Goal: Book appointment/travel/reservation

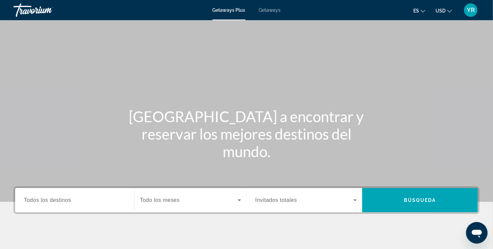
click at [326, 199] on span "Search widget" at bounding box center [304, 200] width 98 height 8
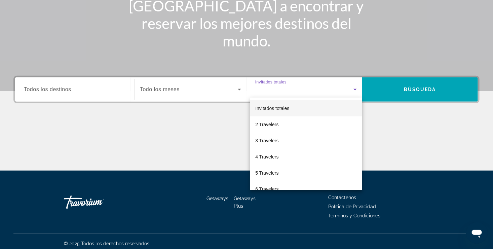
scroll to position [114, 0]
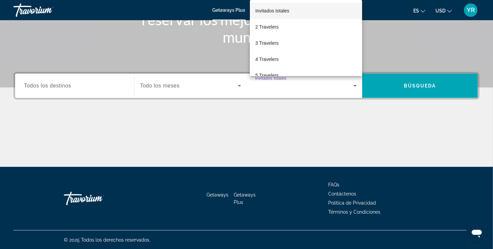
click at [472, 146] on div at bounding box center [246, 124] width 493 height 249
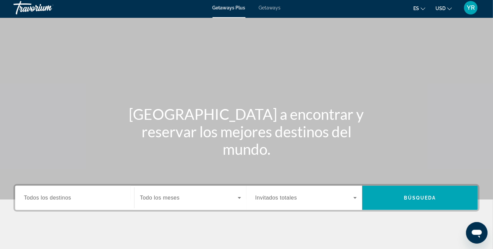
scroll to position [0, 0]
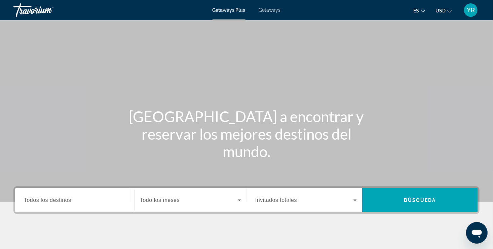
click at [269, 10] on span "Getaways" at bounding box center [270, 9] width 22 height 5
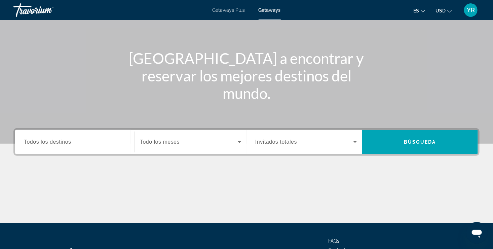
scroll to position [114, 0]
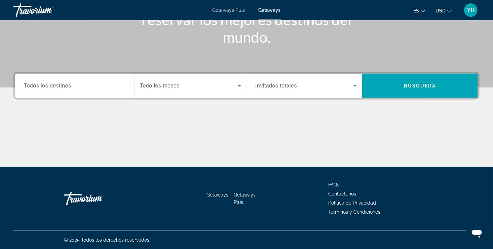
click at [162, 83] on span "Todo los meses" at bounding box center [160, 86] width 40 height 6
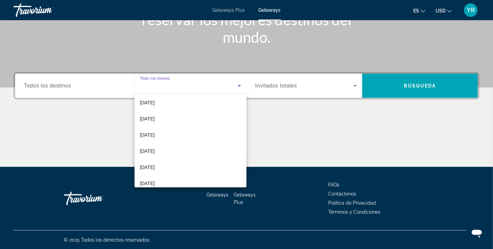
scroll to position [130, 0]
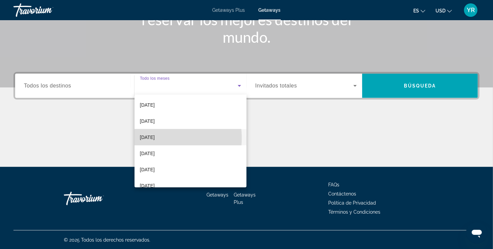
click at [151, 138] on span "[DATE]" at bounding box center [147, 137] width 15 height 8
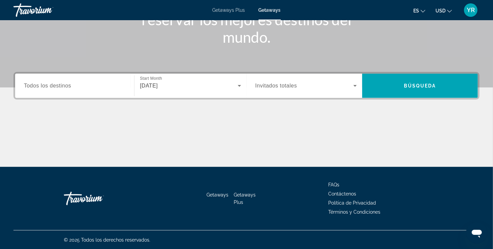
click at [313, 80] on div "Search widget" at bounding box center [305, 85] width 101 height 19
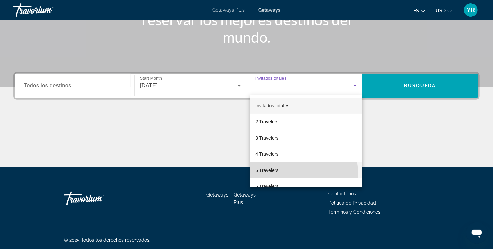
click at [279, 173] on mat-option "5 Travelers" at bounding box center [306, 170] width 112 height 16
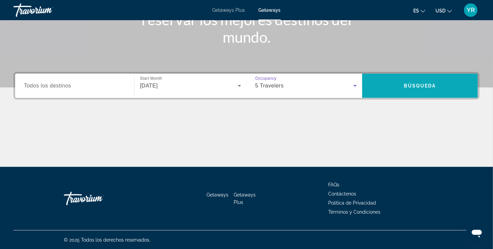
click at [383, 84] on span "Search widget" at bounding box center [420, 86] width 116 height 16
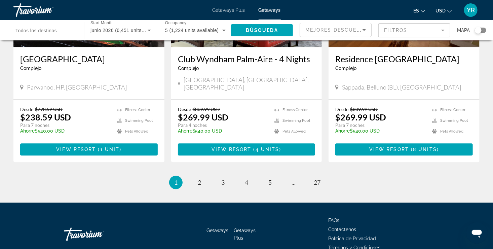
scroll to position [848, 0]
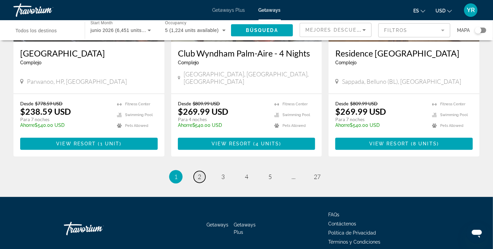
click at [201, 173] on span "2" at bounding box center [199, 176] width 3 height 7
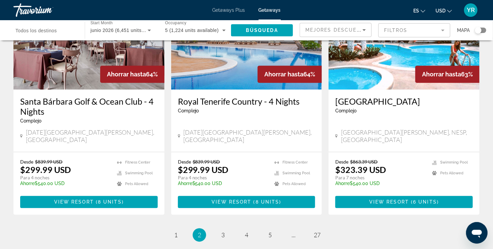
scroll to position [868, 0]
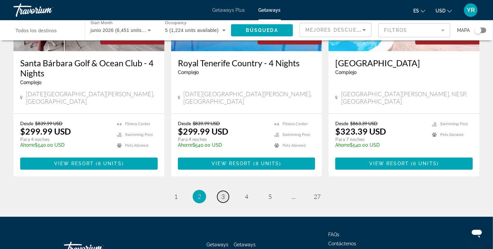
click at [223, 193] on span "3" at bounding box center [222, 196] width 3 height 7
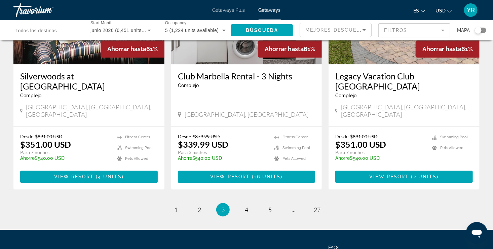
scroll to position [833, 0]
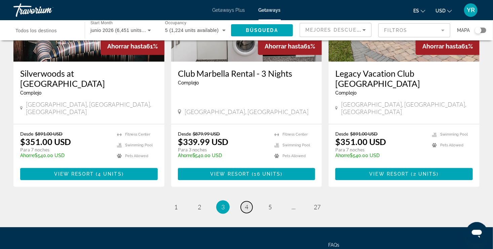
click at [243, 201] on link "page 4" at bounding box center [247, 207] width 12 height 12
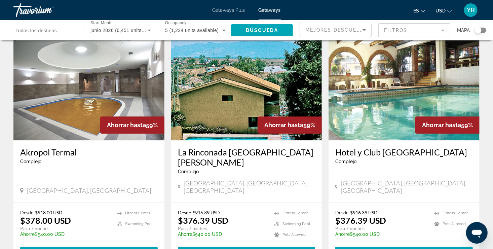
scroll to position [753, 0]
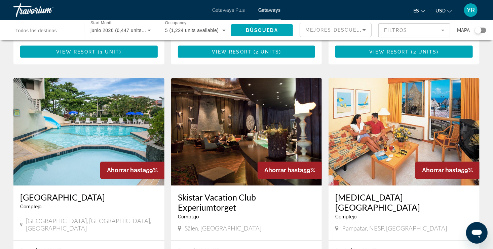
scroll to position [484, 0]
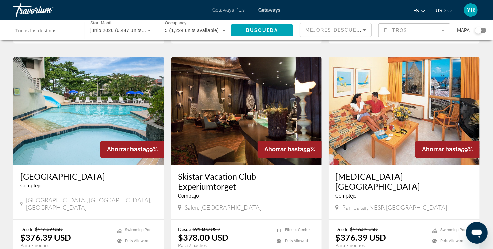
click at [238, 10] on span "Getaways Plus" at bounding box center [228, 9] width 33 height 5
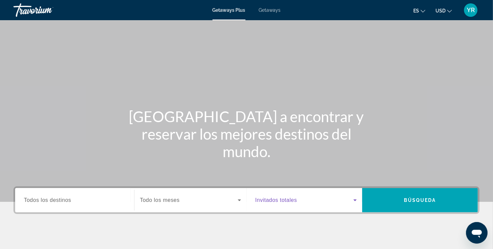
click at [354, 201] on icon "Search widget" at bounding box center [355, 200] width 8 height 8
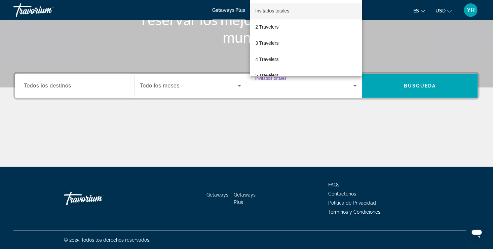
scroll to position [114, 0]
click at [265, 75] on span "5 Travelers" at bounding box center [266, 75] width 23 height 8
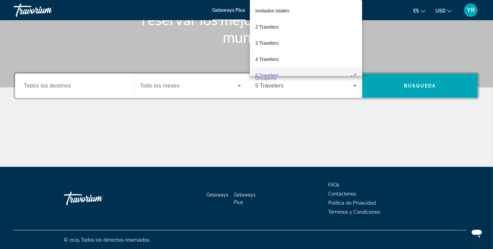
scroll to position [0, 0]
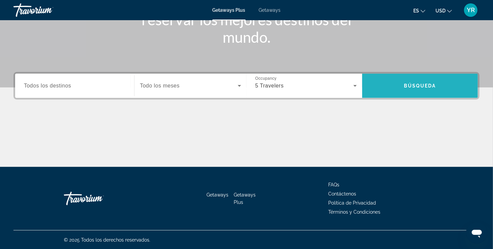
click at [412, 85] on span "Búsqueda" at bounding box center [419, 85] width 32 height 5
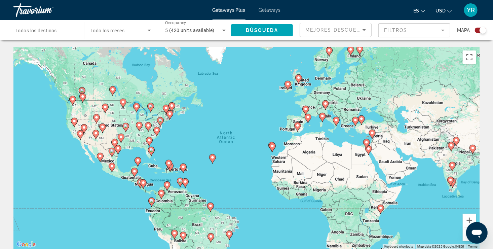
click at [172, 170] on gmp-advanced-marker "Main content" at bounding box center [170, 167] width 7 height 10
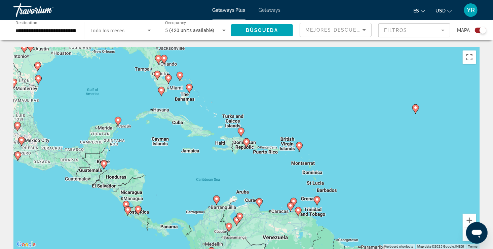
click at [118, 121] on image "Main content" at bounding box center [118, 120] width 4 height 4
type input "**********"
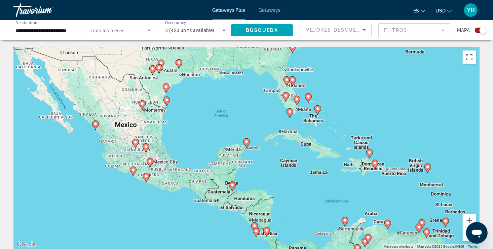
click at [195, 28] on span "5 (420 units available)" at bounding box center [189, 30] width 49 height 5
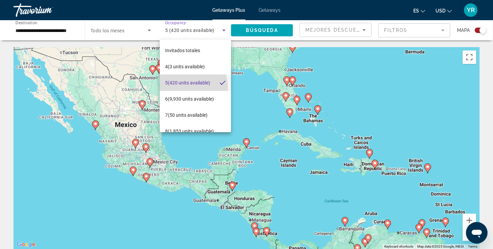
click at [177, 87] on span "5 (420 units available)" at bounding box center [187, 83] width 45 height 8
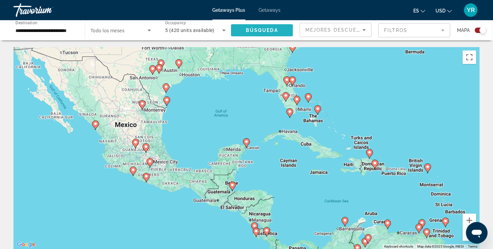
click at [259, 24] on span "Search widget" at bounding box center [262, 30] width 62 height 16
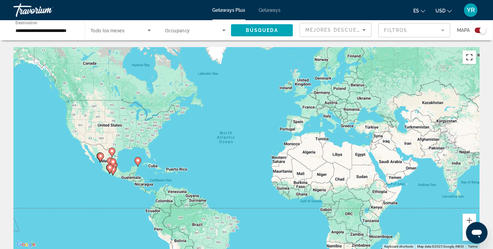
click at [470, 55] on button "Toggle fullscreen view" at bounding box center [468, 56] width 13 height 13
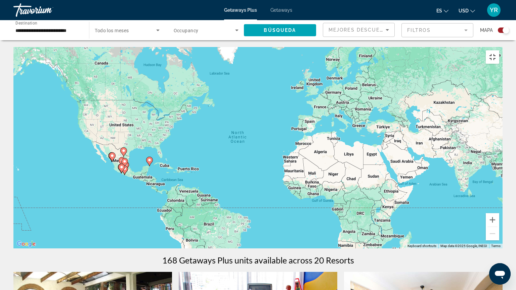
click at [498, 50] on button "Toggle fullscreen view" at bounding box center [492, 56] width 13 height 13
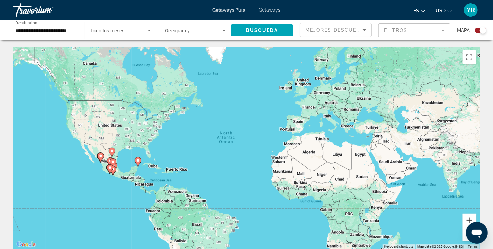
click at [471, 222] on button "Zoom in" at bounding box center [468, 219] width 13 height 13
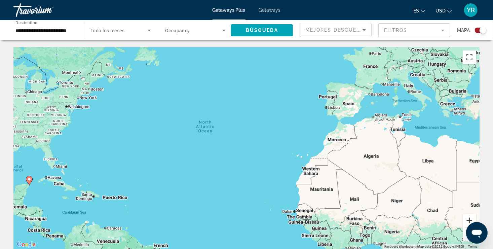
click at [471, 222] on button "Zoom in" at bounding box center [468, 219] width 13 height 13
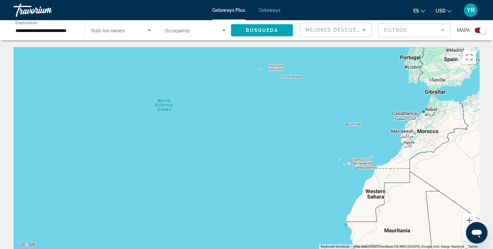
click at [463, 238] on button "Zoom out" at bounding box center [468, 233] width 13 height 13
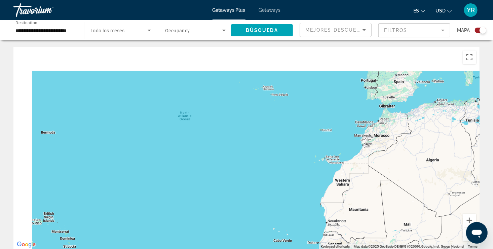
click at [463, 238] on button "Zoom out" at bounding box center [468, 233] width 13 height 13
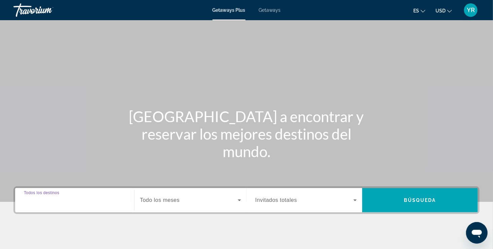
click at [88, 197] on input "Destination Todos los destinos" at bounding box center [74, 200] width 101 height 8
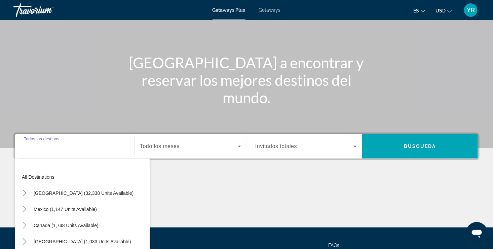
scroll to position [114, 0]
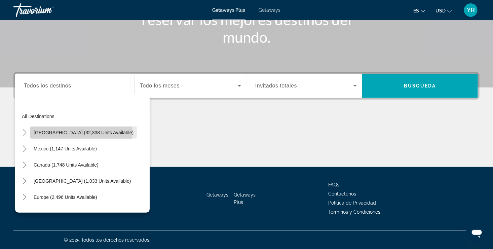
click at [81, 130] on span "[GEOGRAPHIC_DATA] (32,338 units available)" at bounding box center [84, 132] width 100 height 5
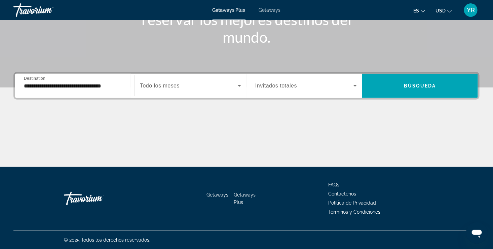
click at [127, 86] on div "**********" at bounding box center [74, 85] width 112 height 19
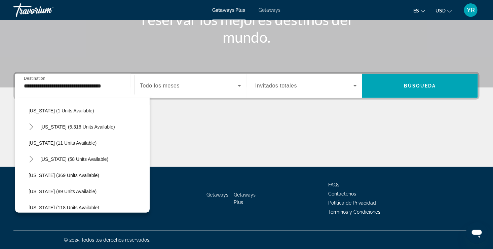
scroll to position [108, 0]
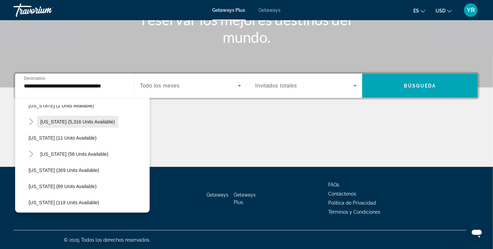
click at [89, 122] on span "[US_STATE] (5,316 units available)" at bounding box center [77, 121] width 75 height 5
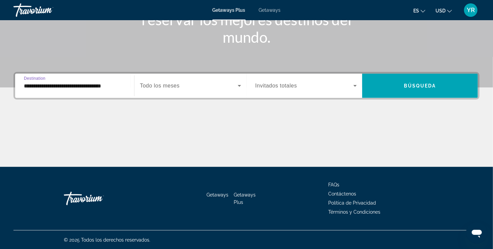
type input "**********"
click at [240, 86] on icon "Search widget" at bounding box center [239, 86] width 8 height 8
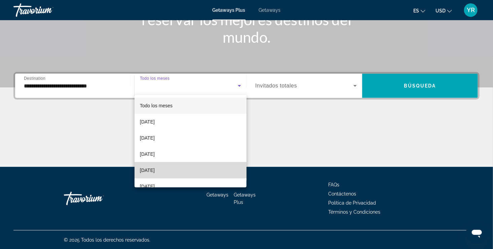
click at [208, 174] on mat-option "[DATE]" at bounding box center [190, 170] width 112 height 16
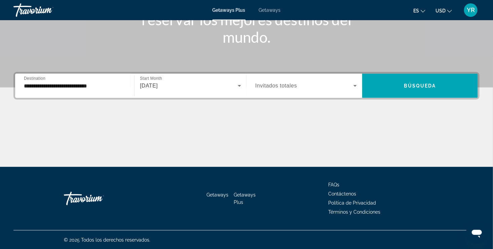
click at [319, 81] on div "Search widget" at bounding box center [305, 85] width 101 height 19
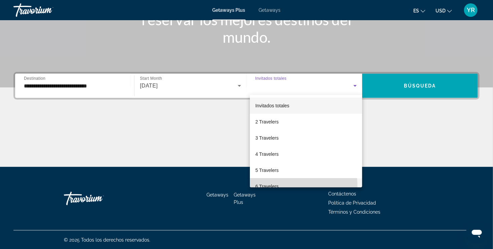
click at [273, 186] on span "6 Travelers" at bounding box center [266, 186] width 23 height 8
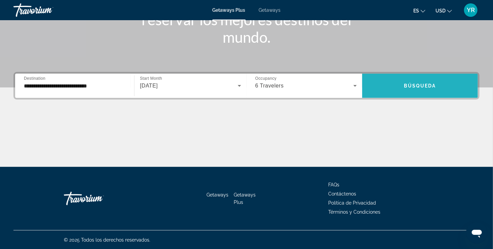
click at [410, 85] on span "Búsqueda" at bounding box center [419, 85] width 32 height 5
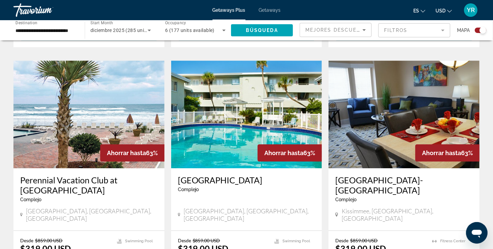
scroll to position [941, 0]
